Goal: Information Seeking & Learning: Learn about a topic

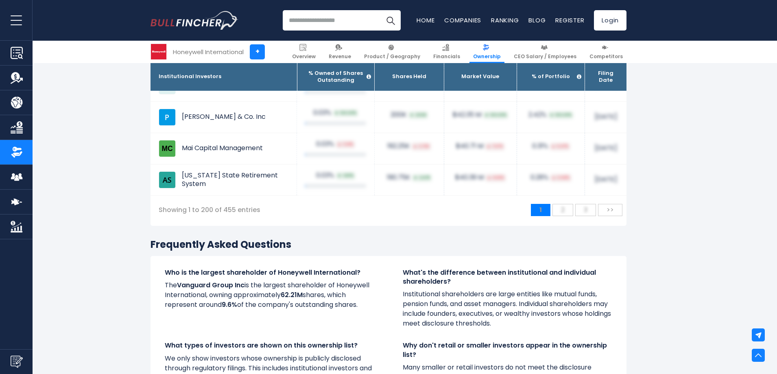
scroll to position [6775, 0]
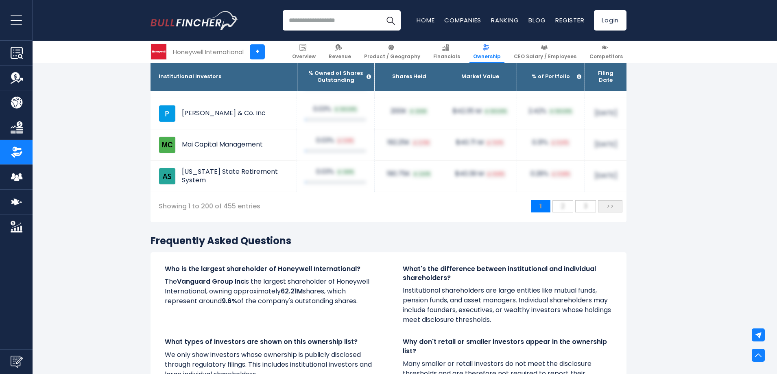
click at [610, 213] on span ">>" at bounding box center [609, 205] width 15 height 13
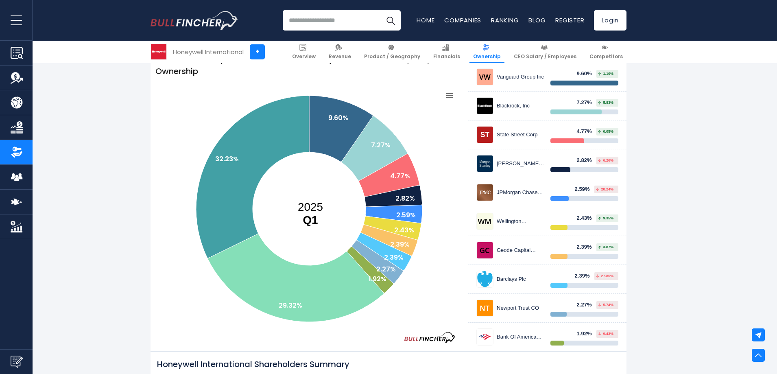
scroll to position [0, 0]
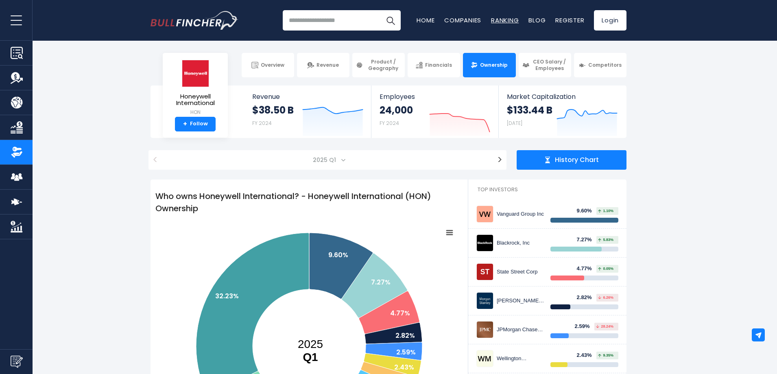
click at [499, 20] on link "Ranking" at bounding box center [505, 20] width 28 height 9
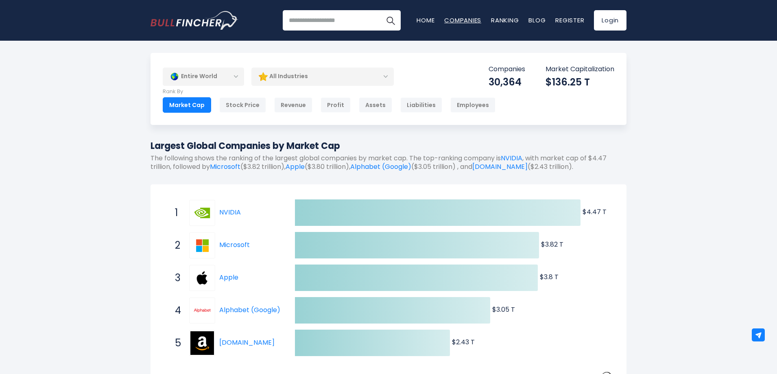
click at [463, 20] on link "Companies" at bounding box center [462, 20] width 37 height 9
